Goal: Check status: Check status

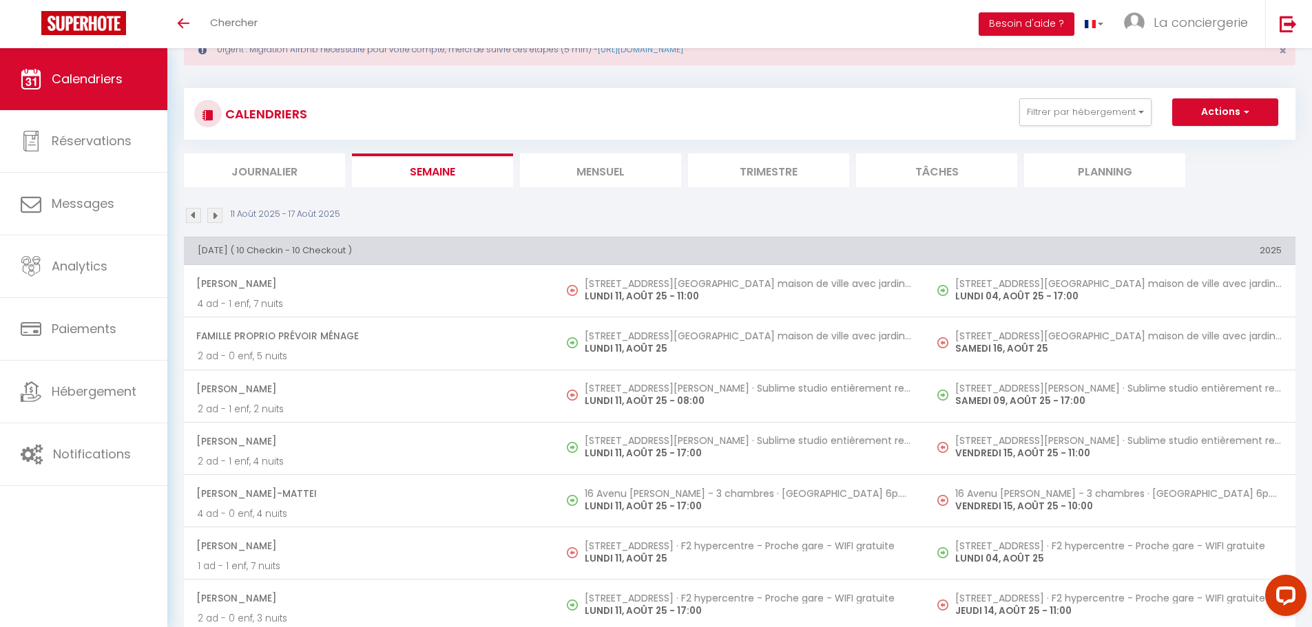
click at [610, 160] on li "Mensuel" at bounding box center [600, 171] width 161 height 34
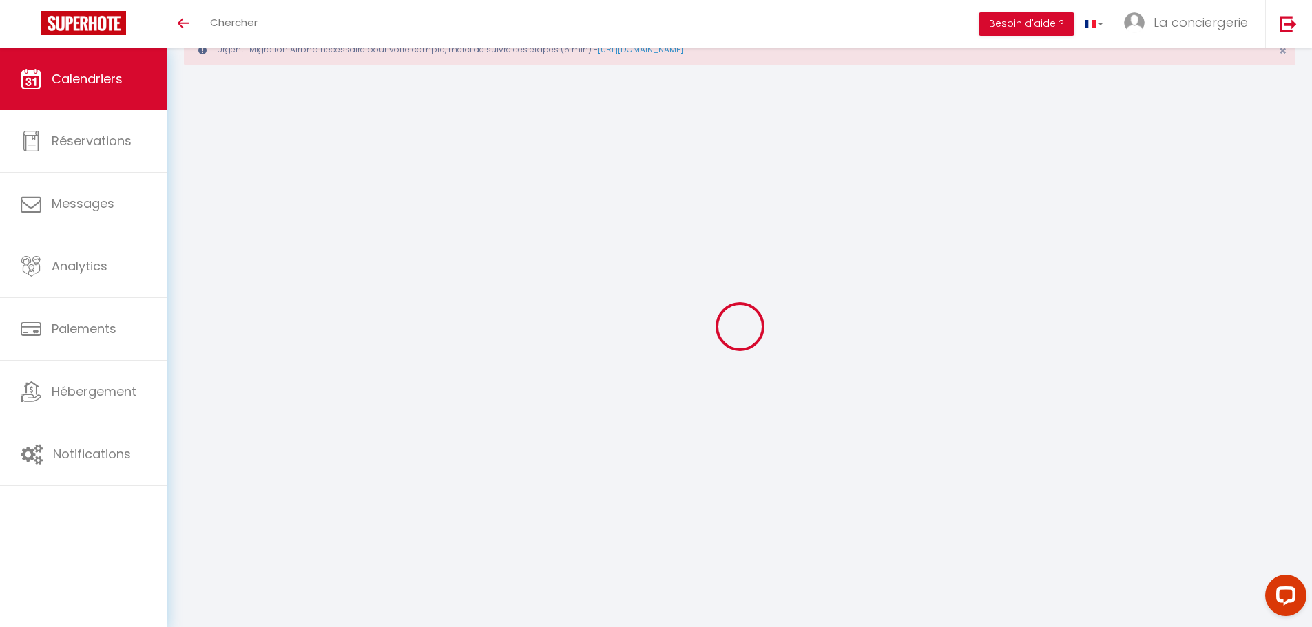
select select
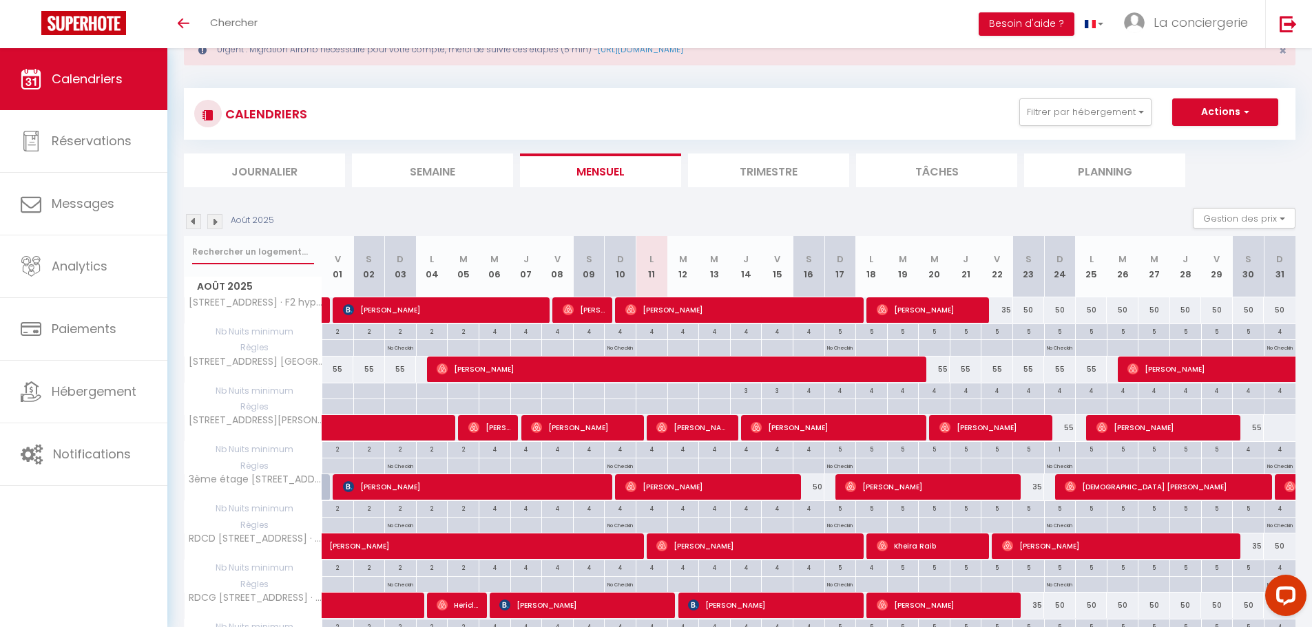
click at [198, 250] on input "text" at bounding box center [253, 252] width 122 height 25
type input "r"
select select
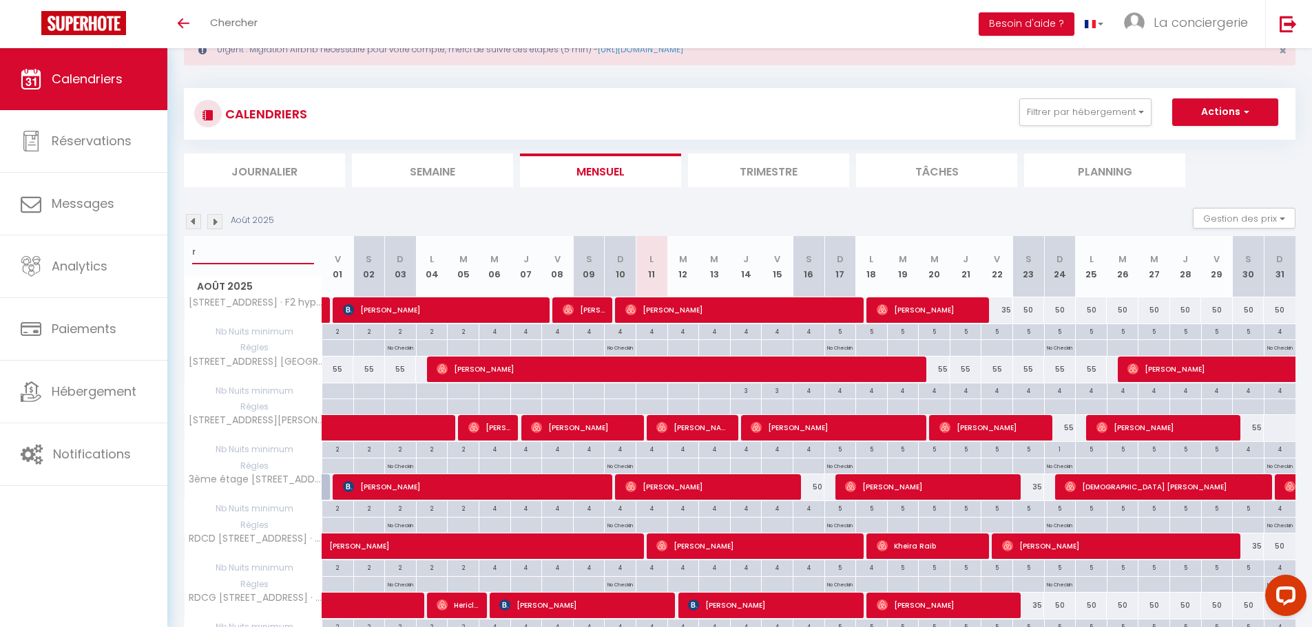
select select
type input "ra"
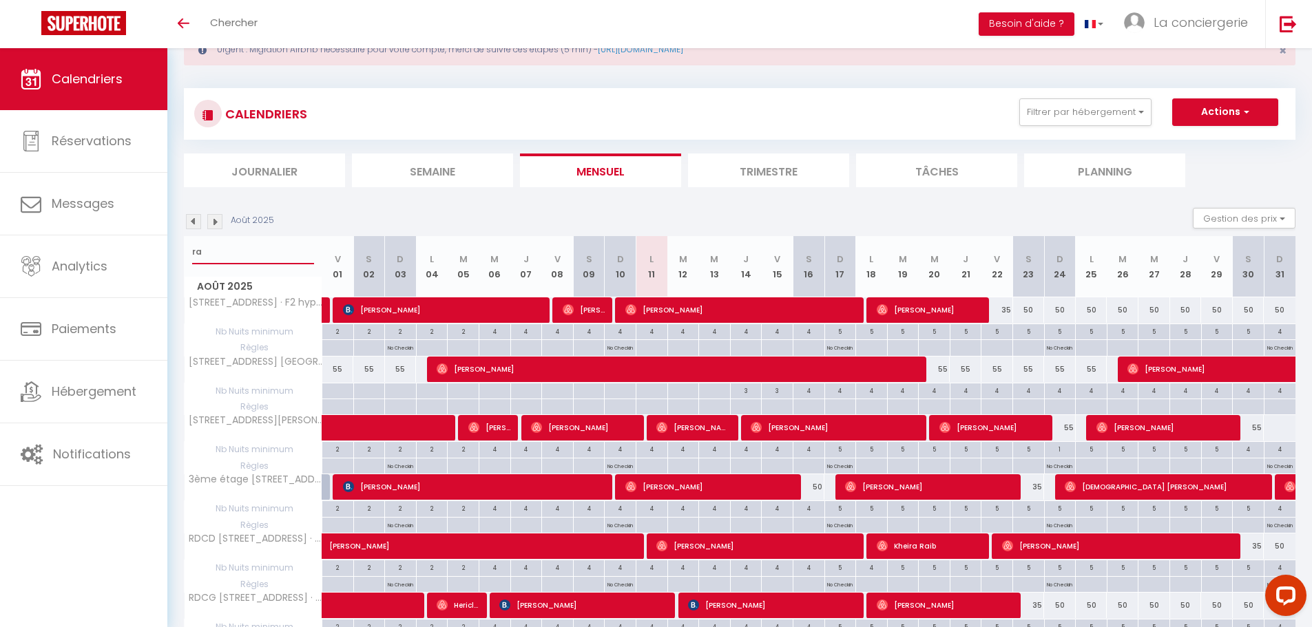
select select
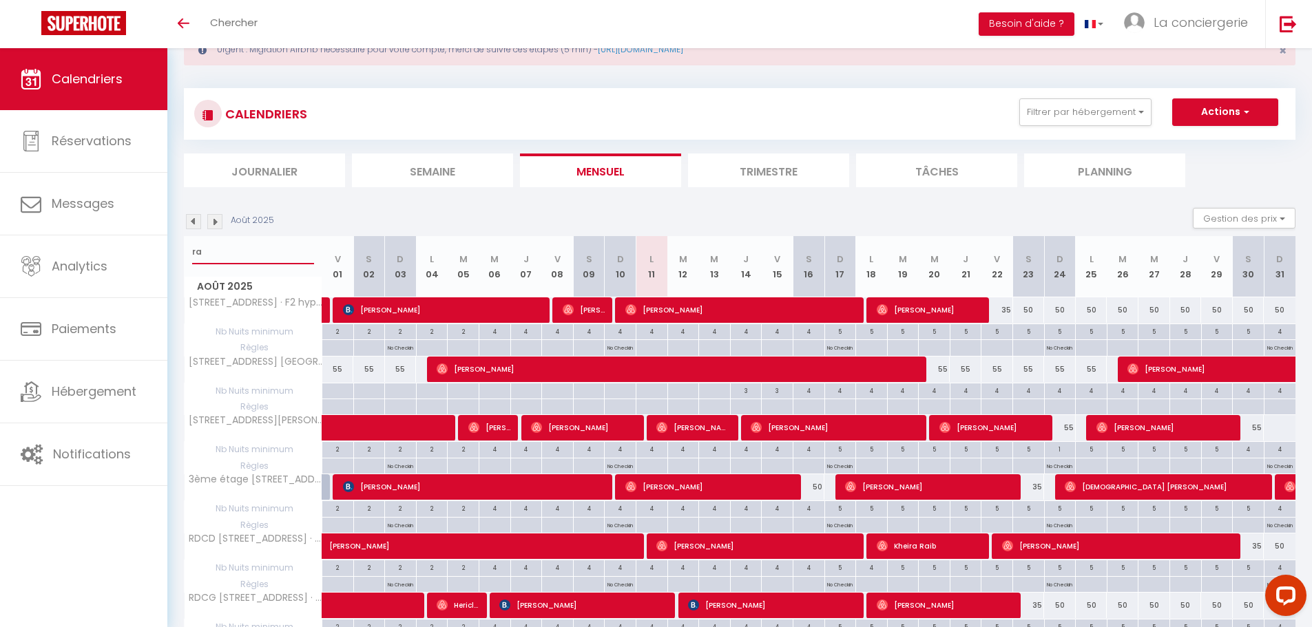
select select
type input "rac"
select select
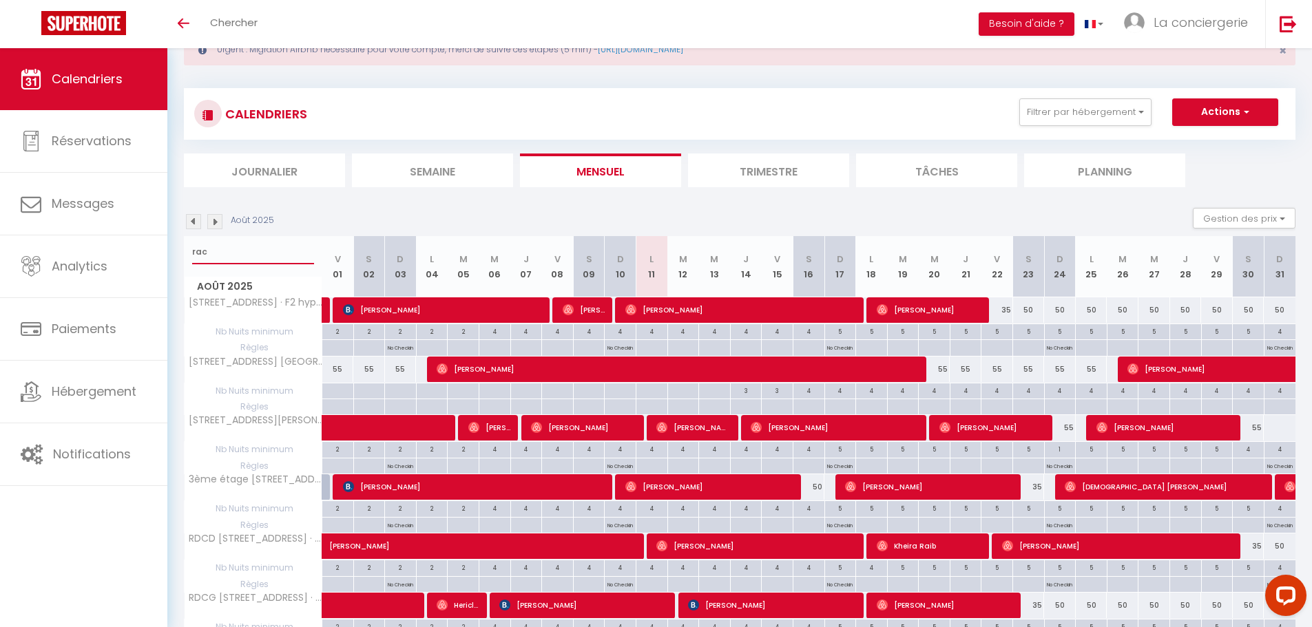
select select
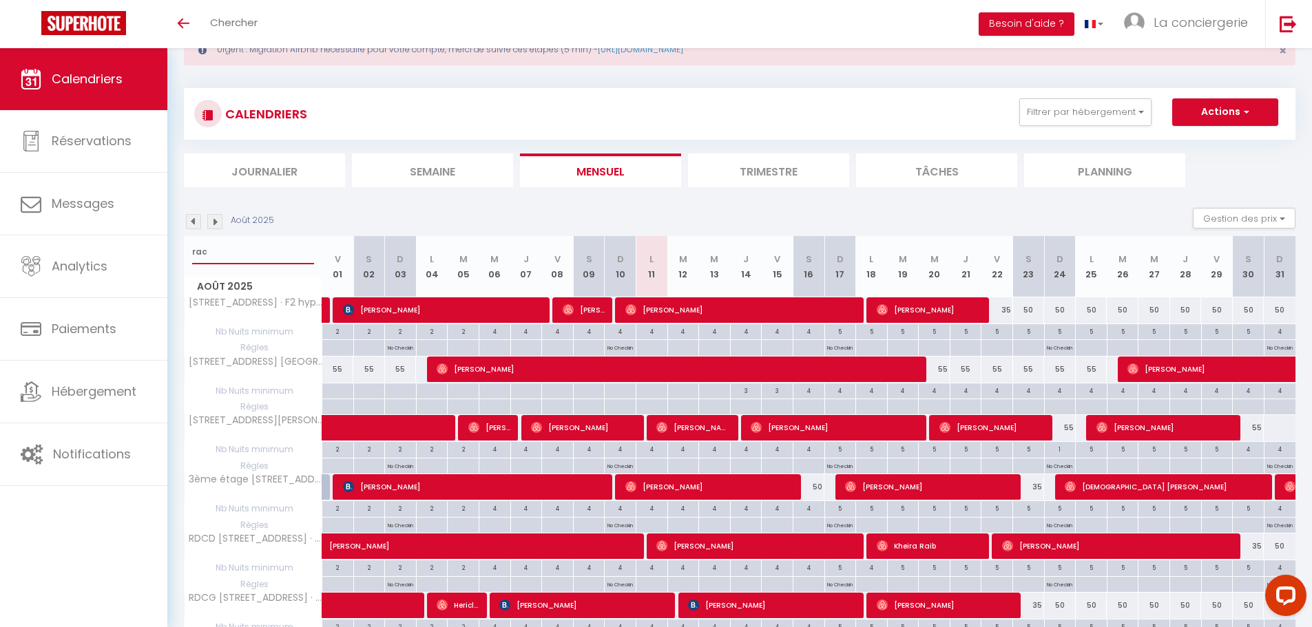
type input "raci"
select select
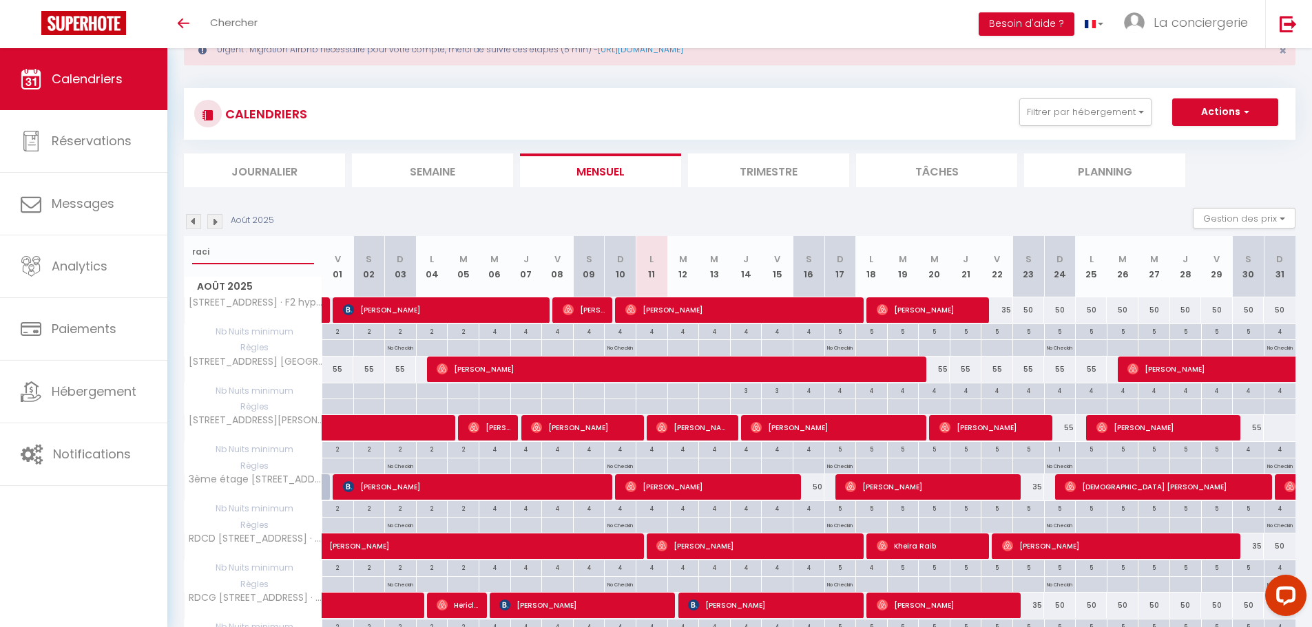
select select
type input "racin"
select select
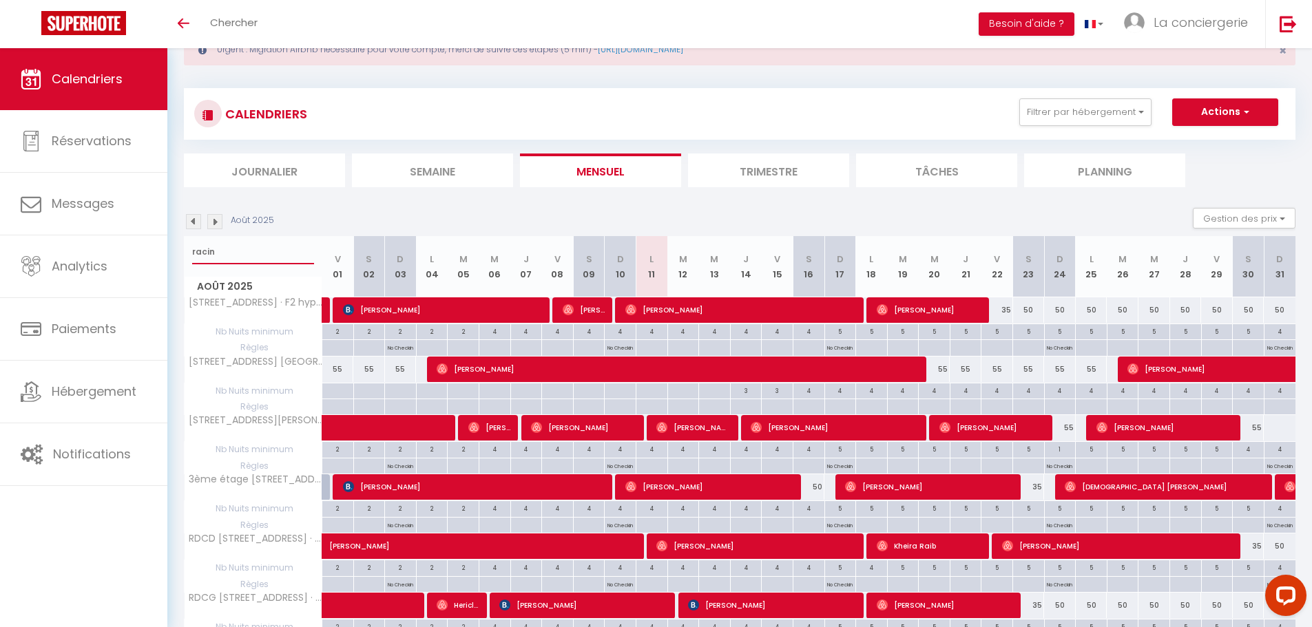
select select
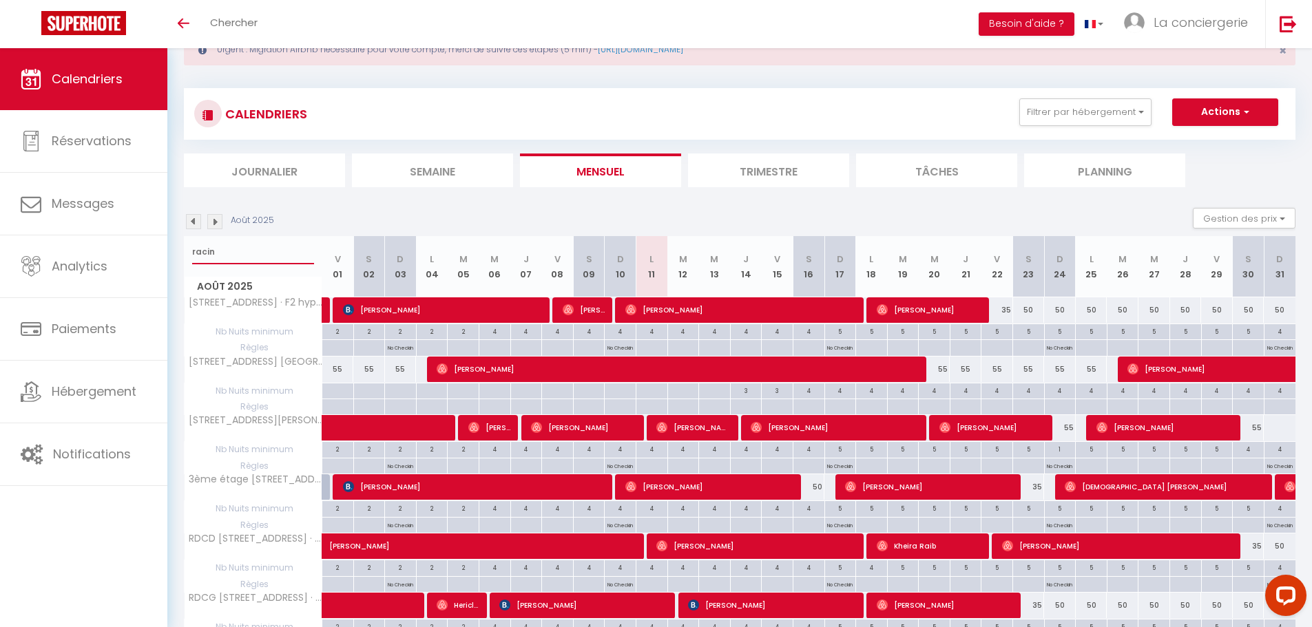
select select
type input "racine"
select select
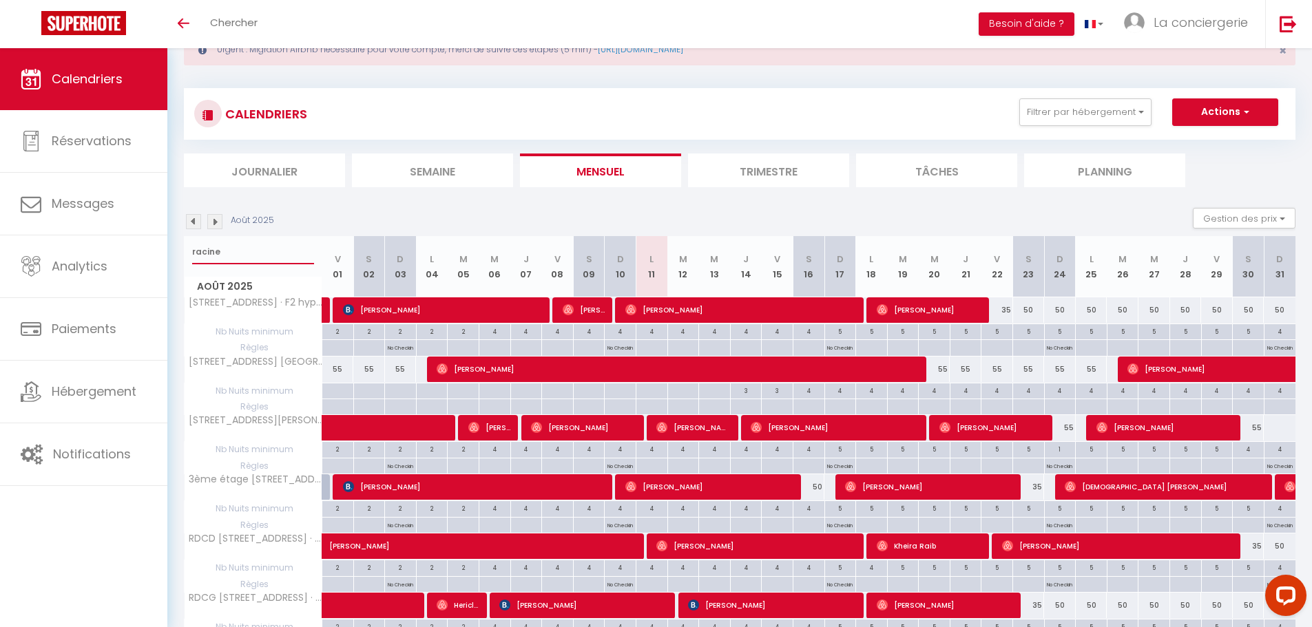
select select
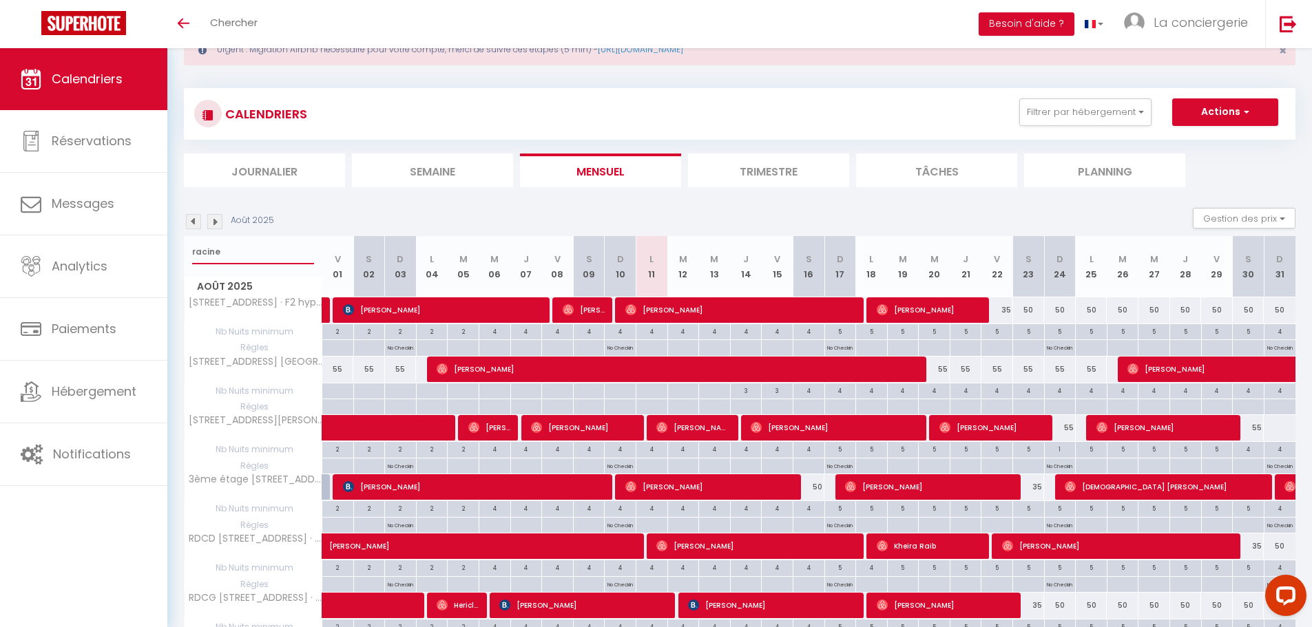
select select
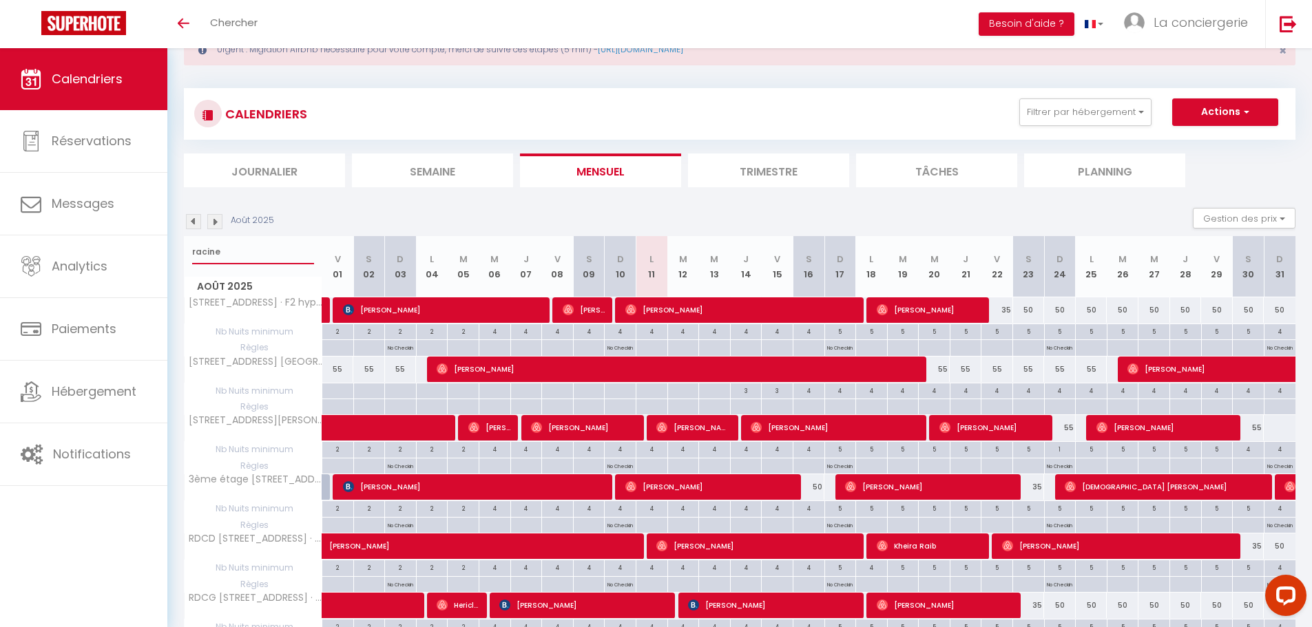
select select
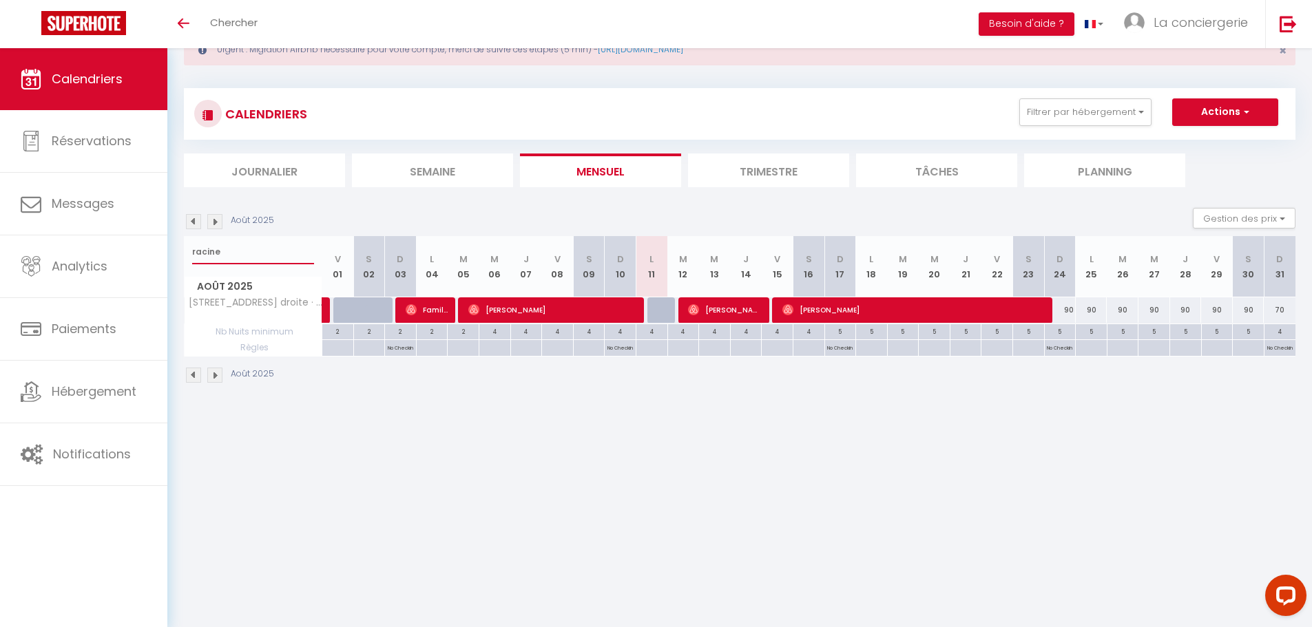
type input "racine"
click at [434, 305] on span "Famille Hilbold" at bounding box center [427, 310] width 42 height 26
select select "OK"
select select "0"
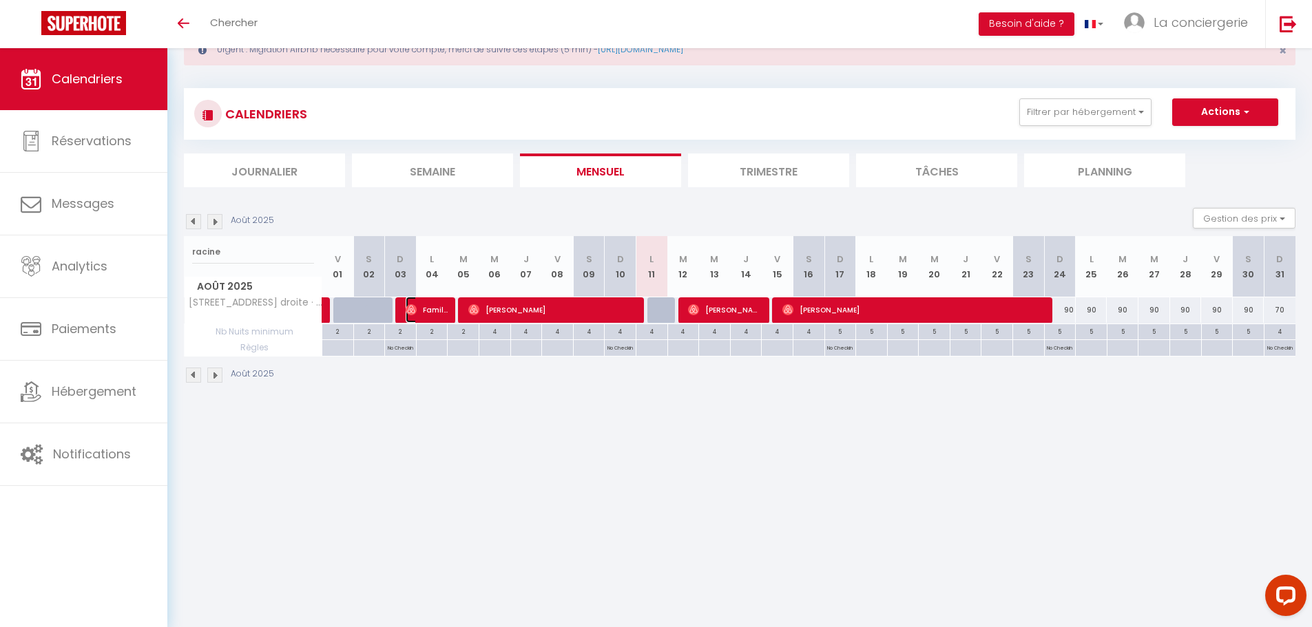
select select "0"
select select "1"
select select
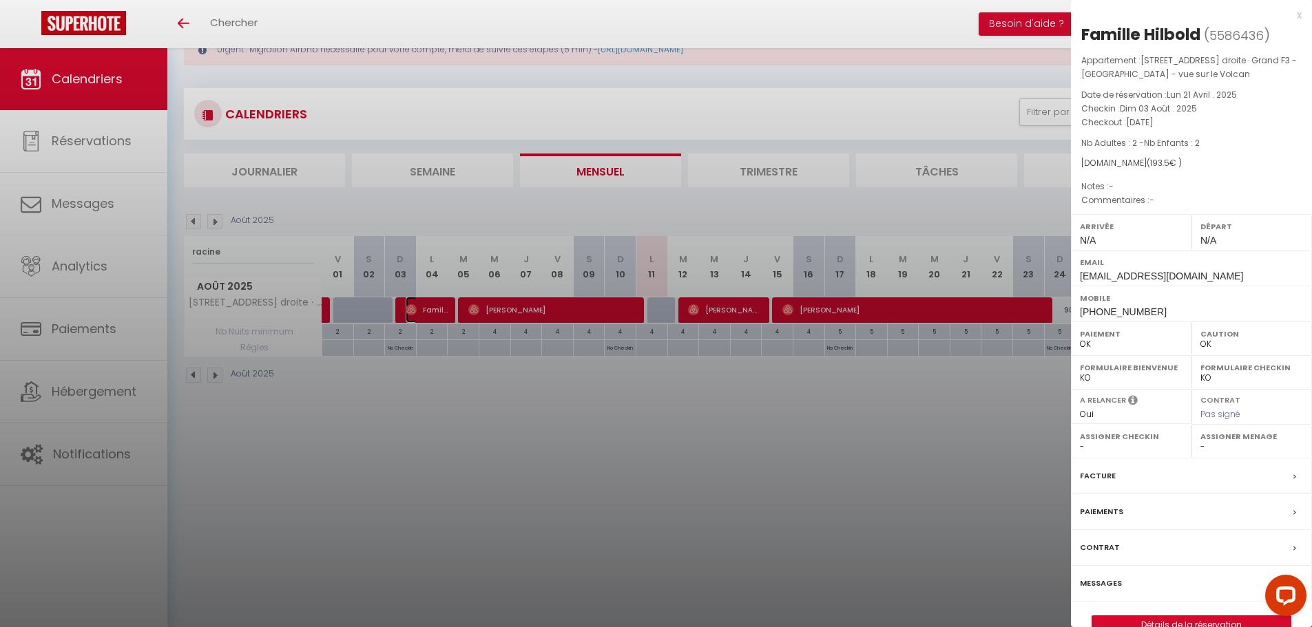
select select "31684"
click at [202, 247] on div at bounding box center [656, 313] width 1312 height 627
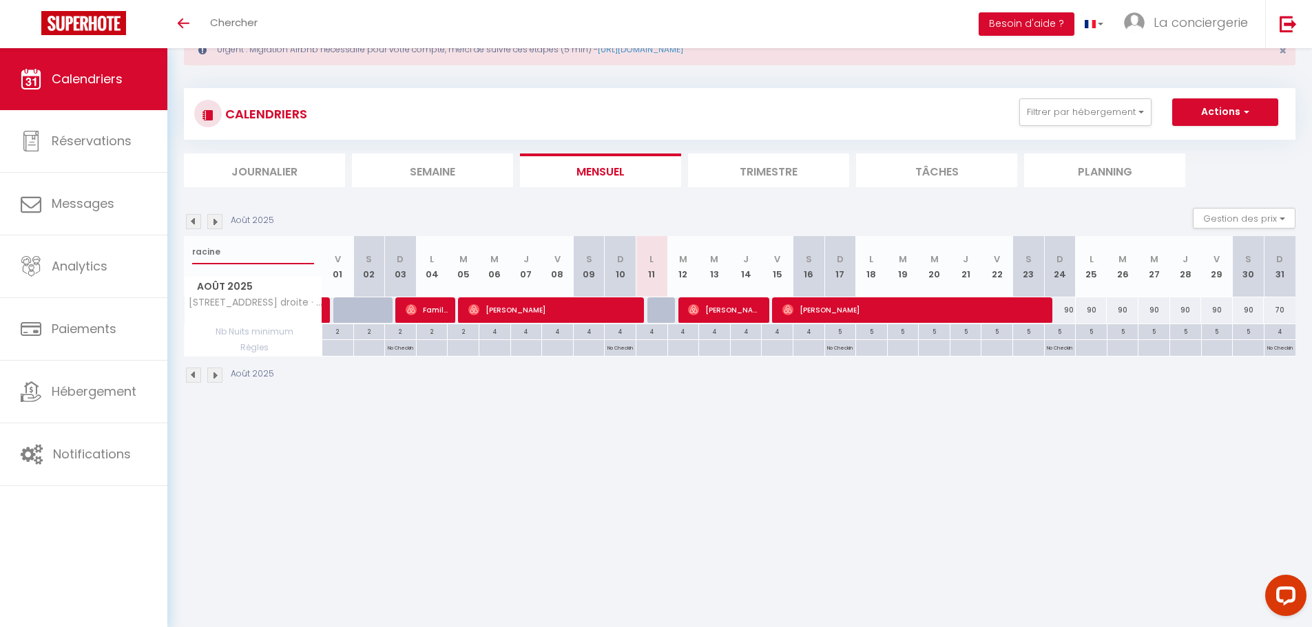
click at [202, 247] on input "racine" at bounding box center [253, 252] width 122 height 25
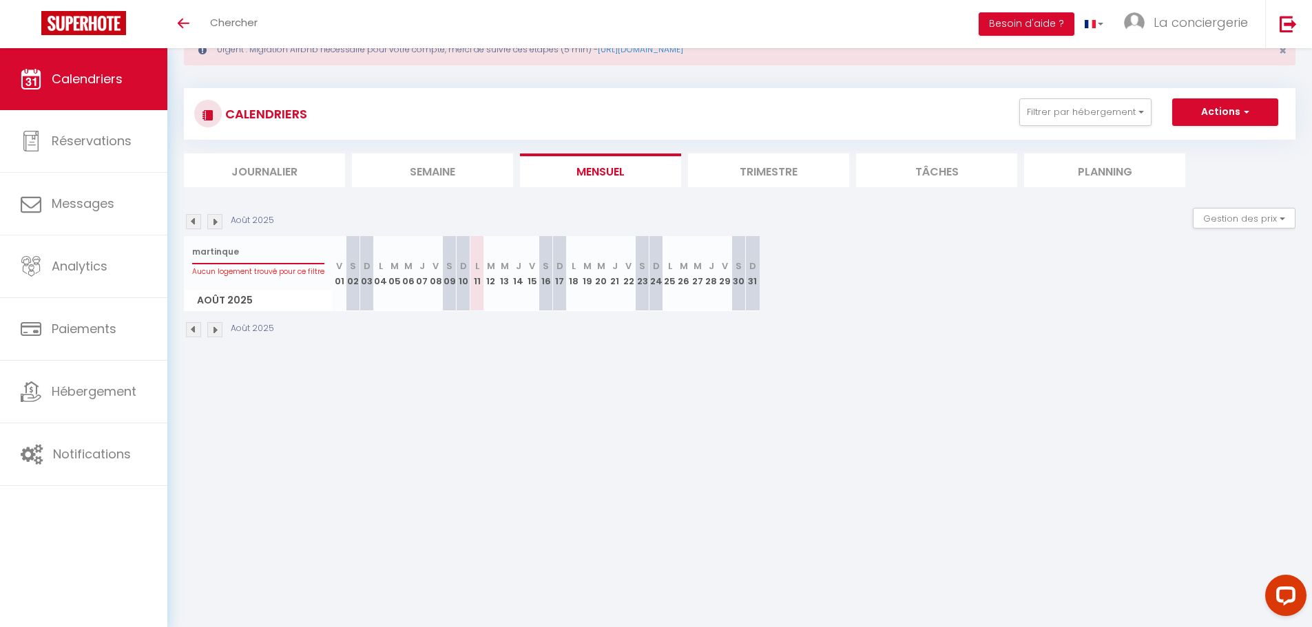
click at [222, 253] on input "martinque" at bounding box center [258, 252] width 132 height 25
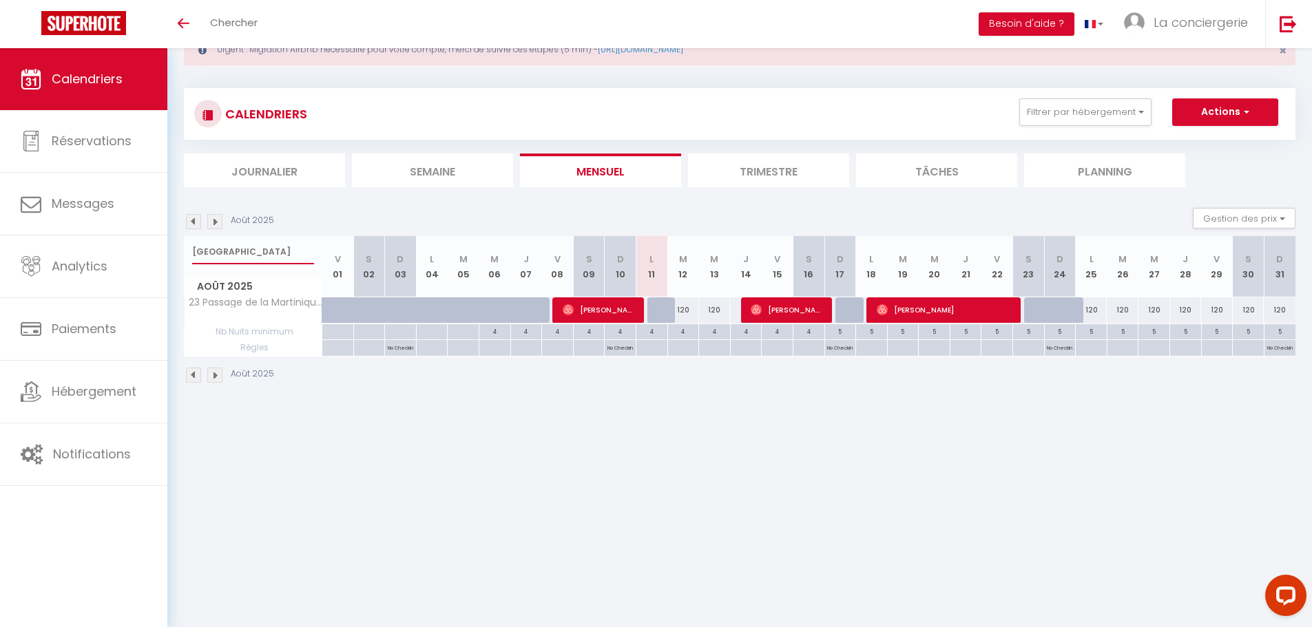
click at [209, 250] on input "martinique" at bounding box center [253, 252] width 122 height 25
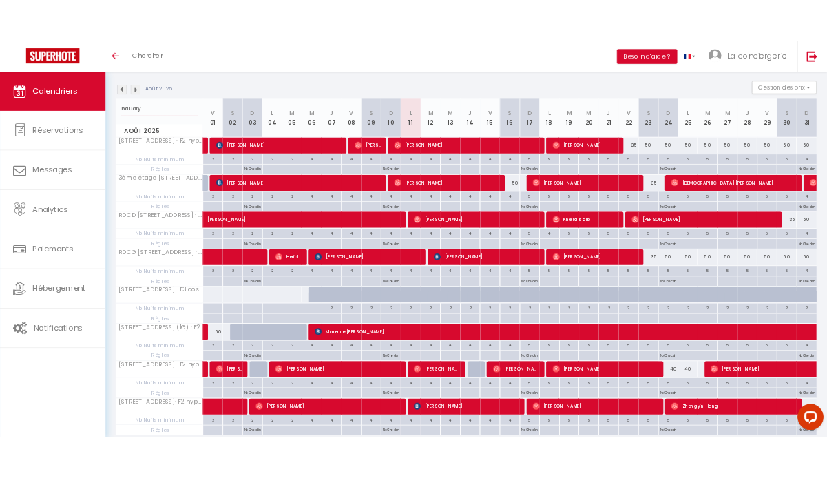
scroll to position [194, 0]
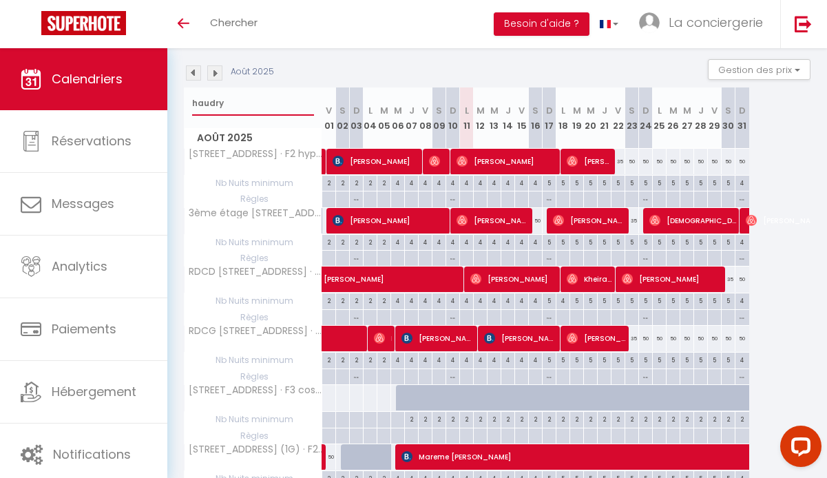
type input "haudry"
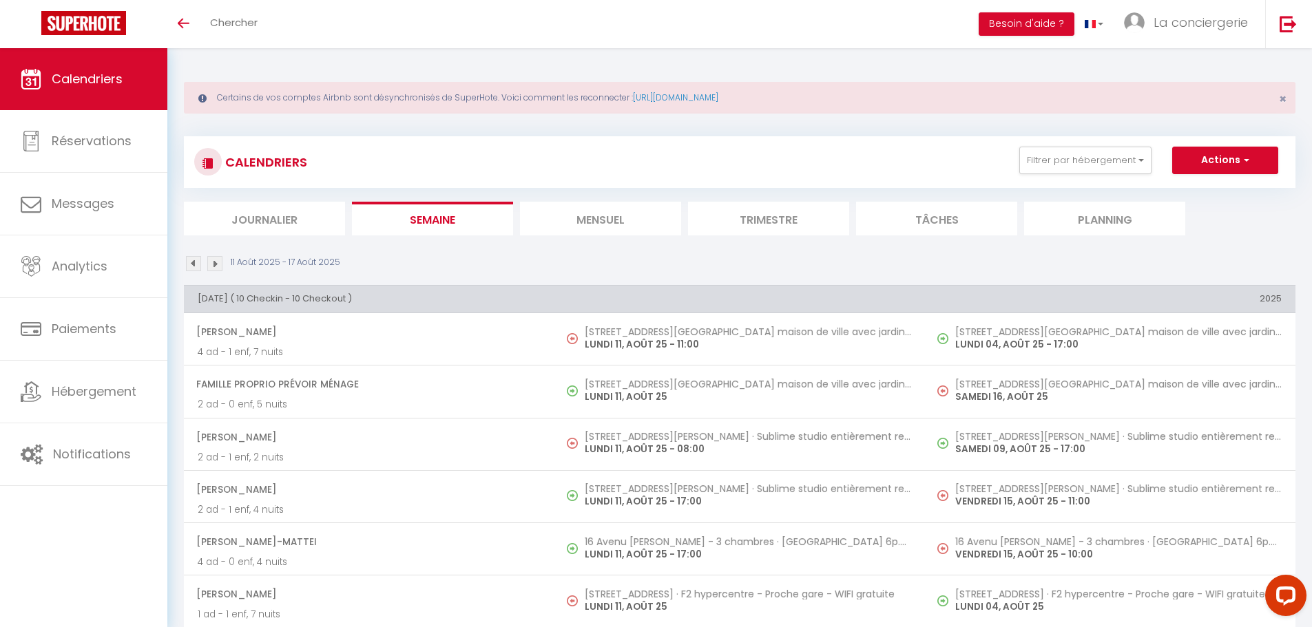
click at [756, 215] on li "Trimestre" at bounding box center [768, 219] width 161 height 34
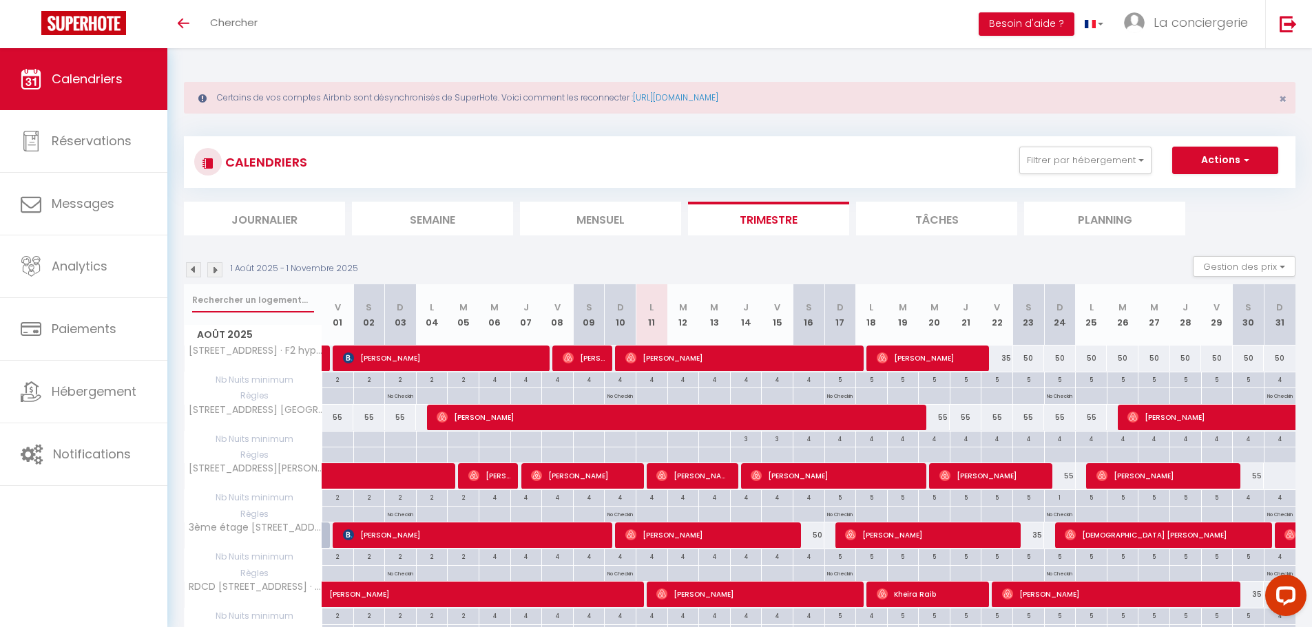
click at [218, 306] on input "text" at bounding box center [253, 300] width 122 height 25
click at [233, 296] on input "text" at bounding box center [253, 300] width 122 height 25
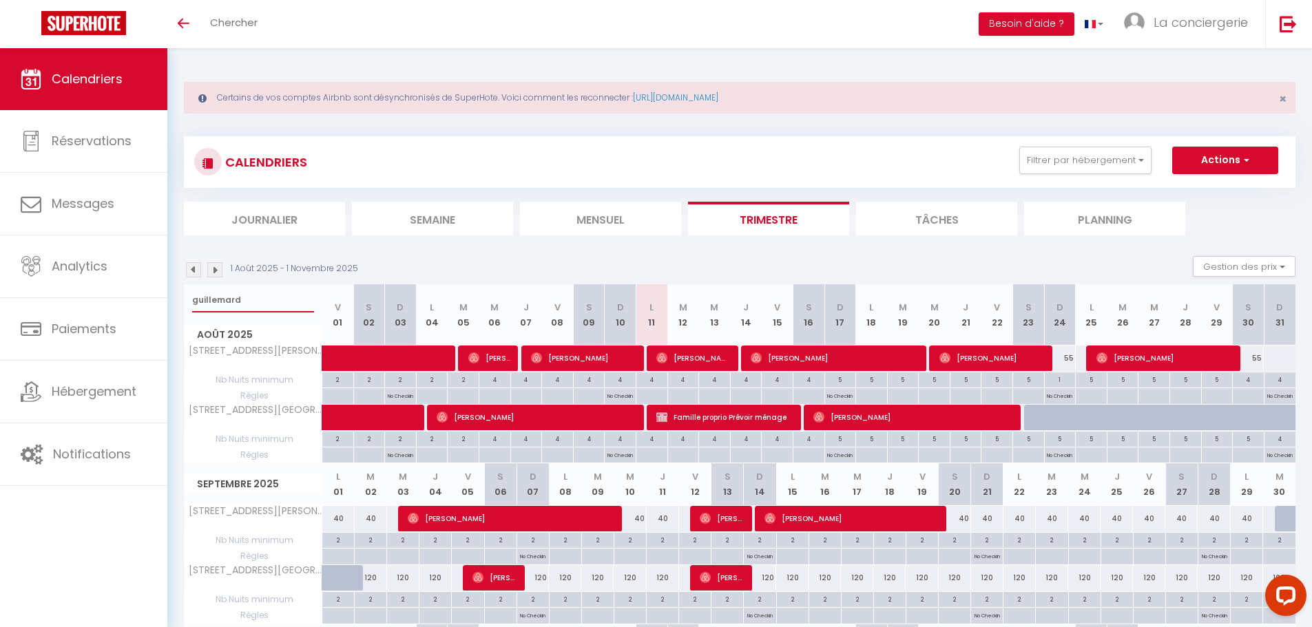
click at [205, 298] on input "guillemard" at bounding box center [253, 300] width 122 height 25
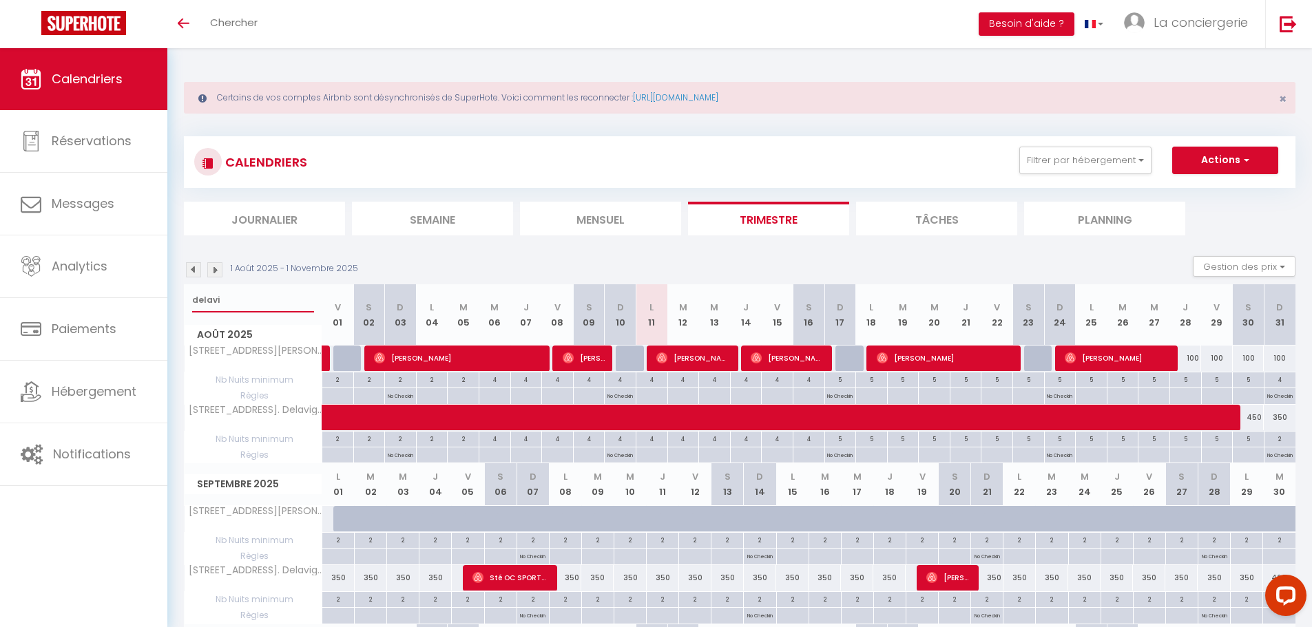
type input "delavi"
click at [711, 355] on span "[PERSON_NAME]" at bounding box center [693, 358] width 74 height 26
select select "OK"
select select "1"
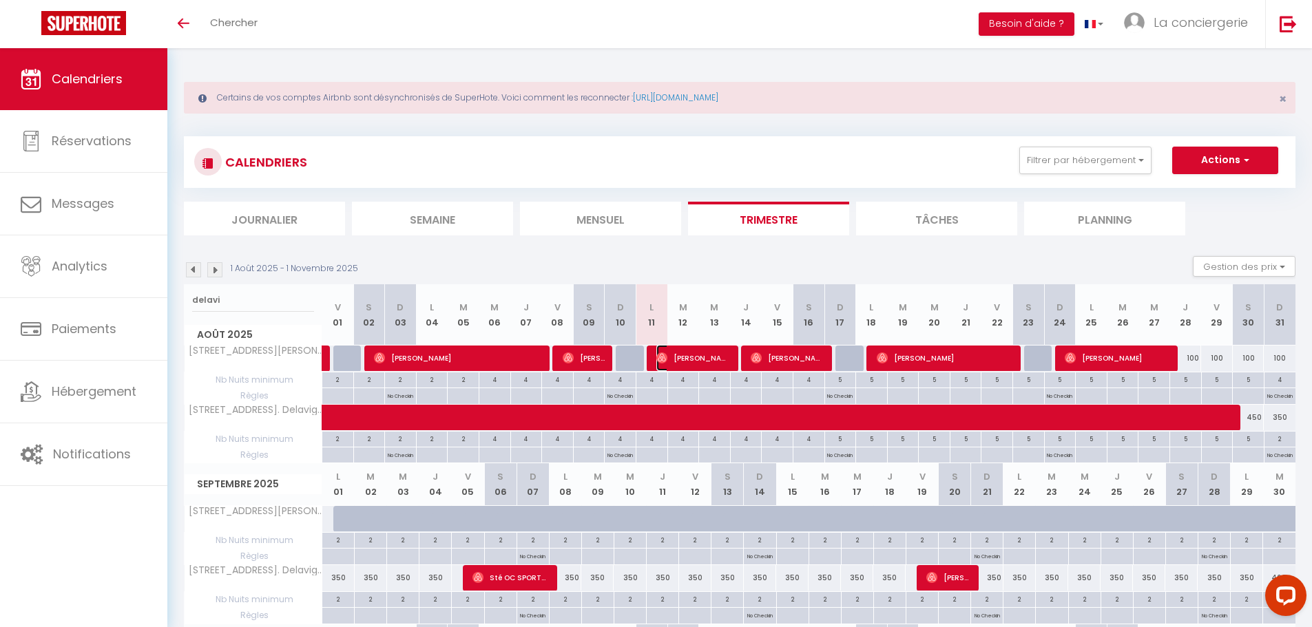
select select "0"
select select "1"
select select
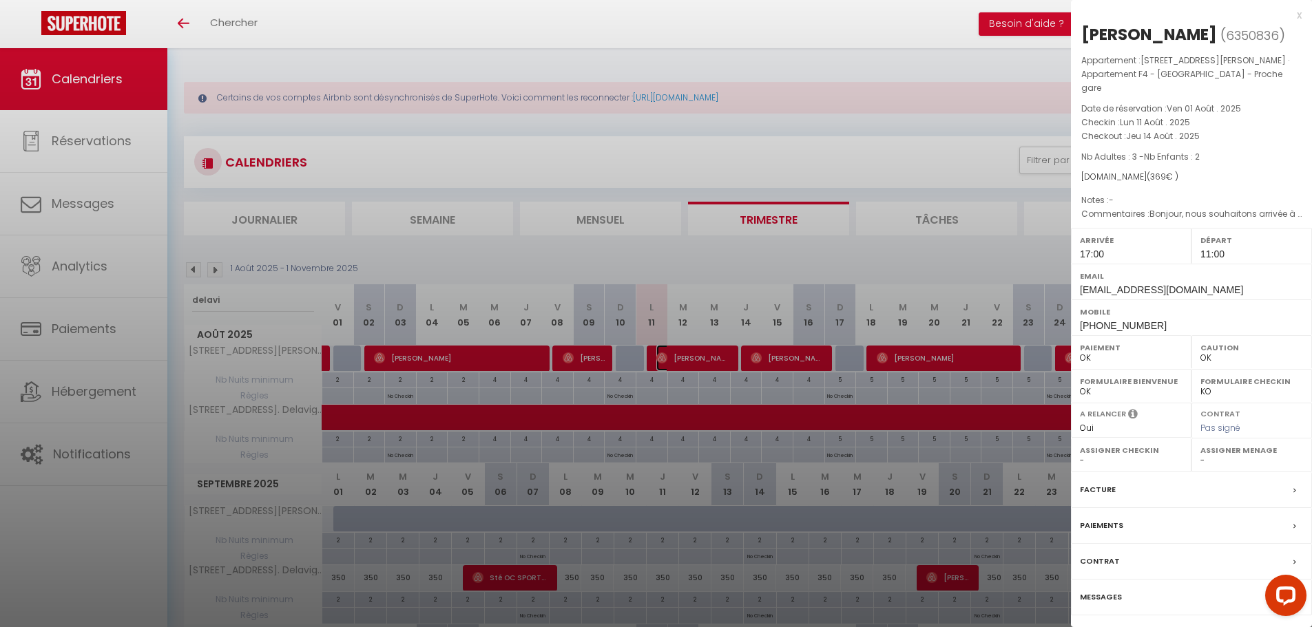
select select "40563"
click at [606, 21] on div at bounding box center [656, 313] width 1312 height 627
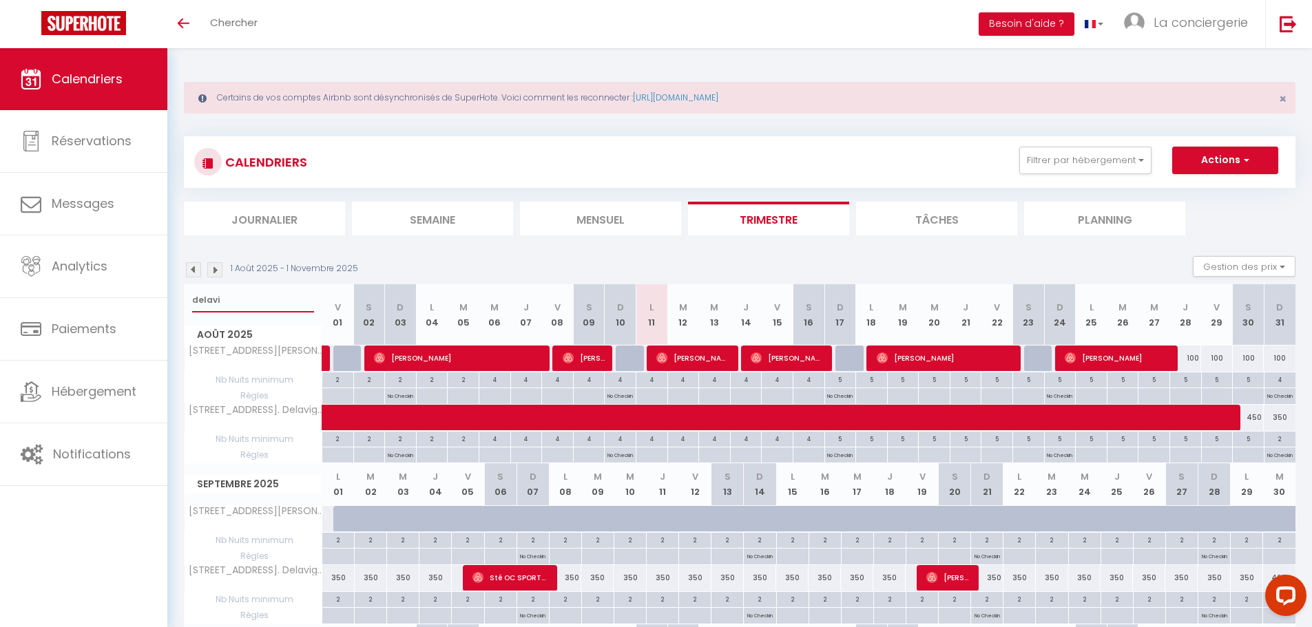
click at [207, 302] on input "delavi" at bounding box center [253, 300] width 122 height 25
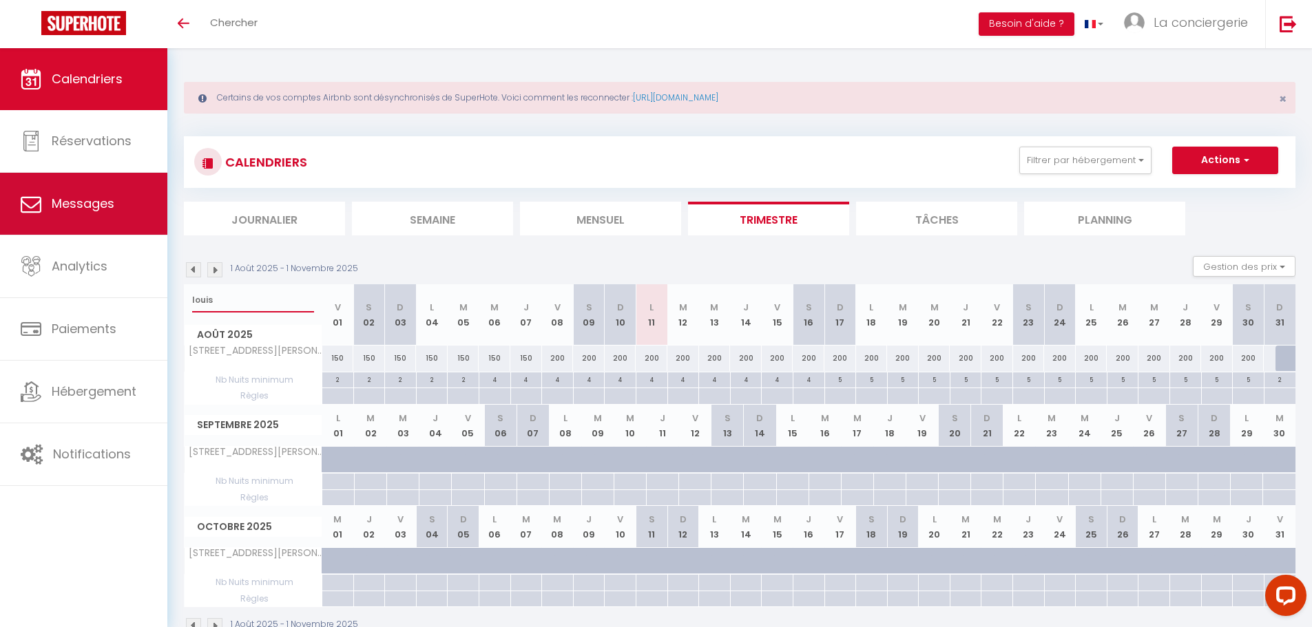
type input "louis"
